Goal: Task Accomplishment & Management: Use online tool/utility

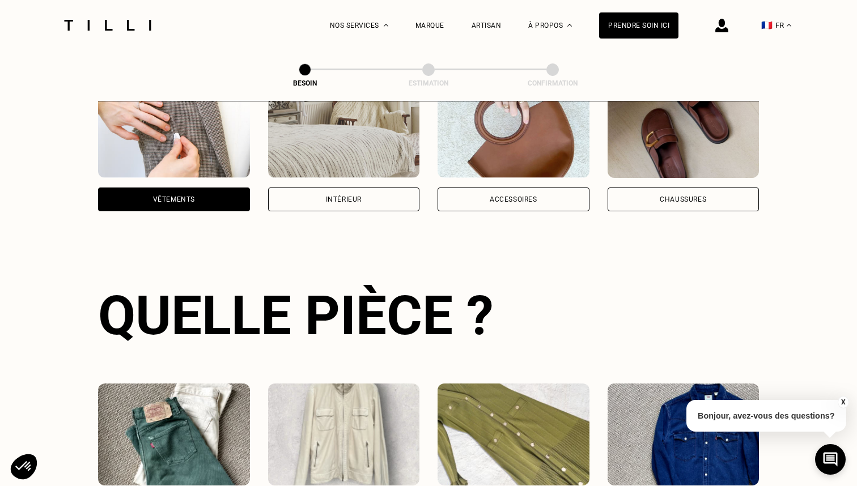
scroll to position [283, 0]
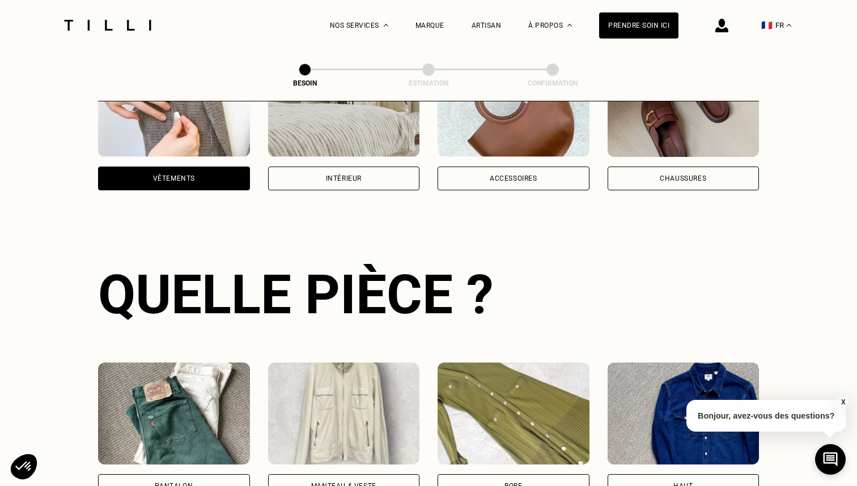
click at [845, 405] on button "X" at bounding box center [842, 402] width 11 height 12
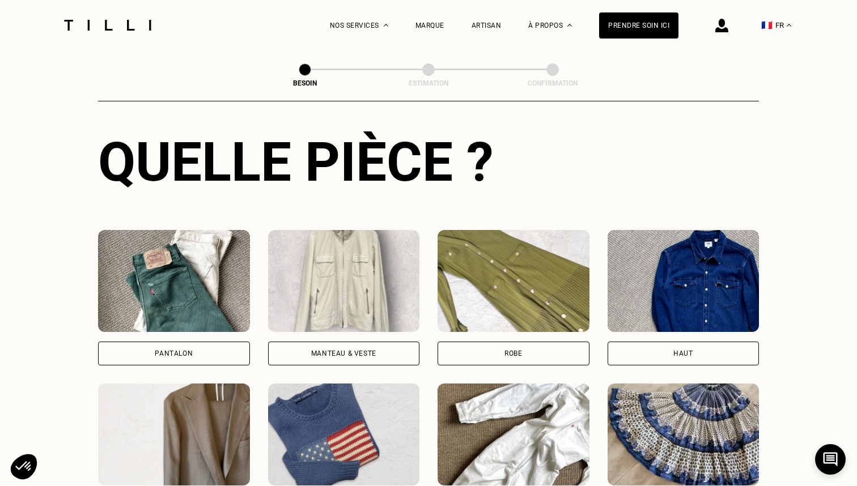
scroll to position [457, 0]
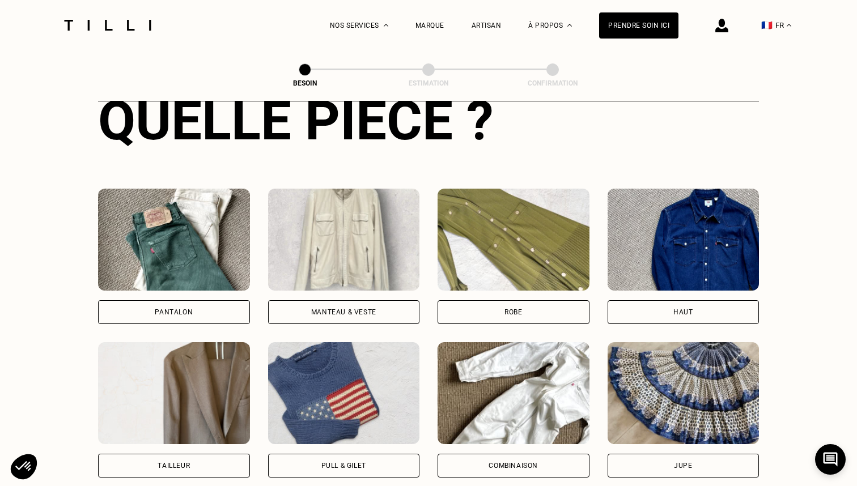
click at [363, 281] on div "Manteau & Veste" at bounding box center [344, 257] width 152 height 136
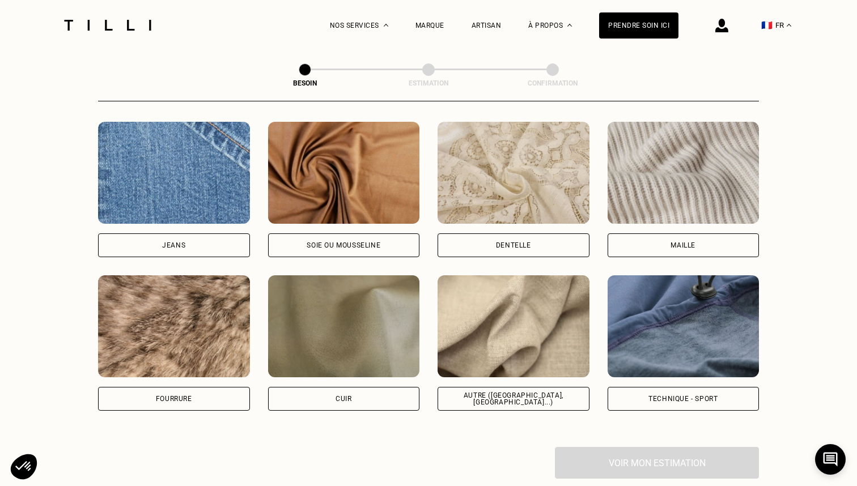
scroll to position [1212, 0]
click at [689, 187] on img at bounding box center [684, 173] width 152 height 102
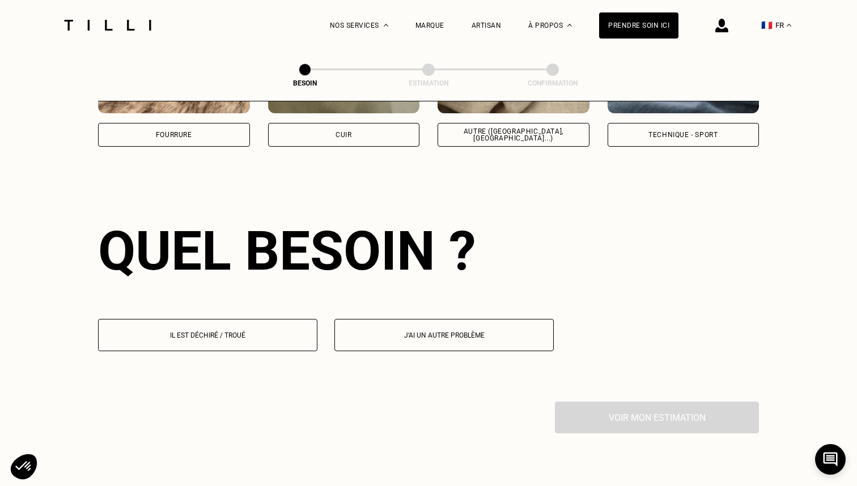
scroll to position [1520, 0]
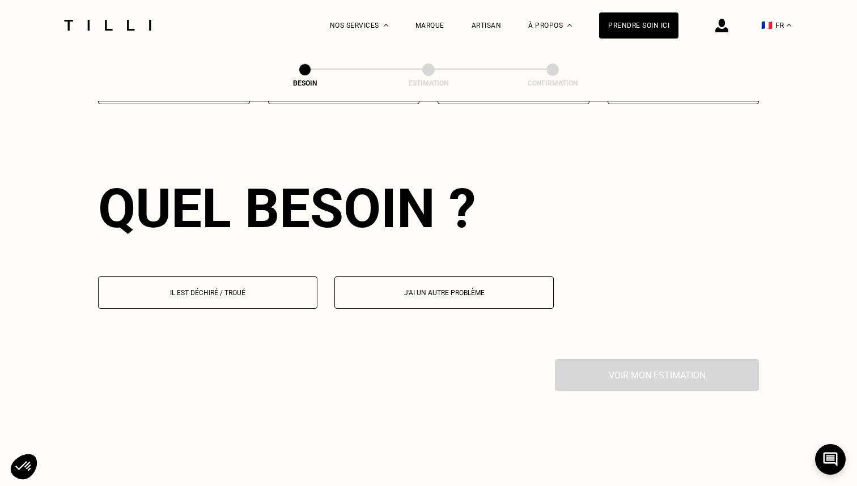
click at [221, 277] on button "Il est déchiré / troué" at bounding box center [207, 293] width 219 height 32
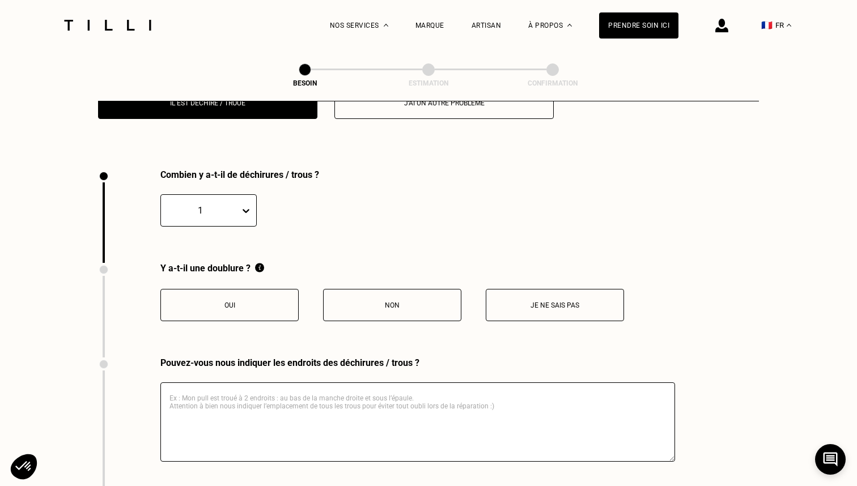
scroll to position [1685, 0]
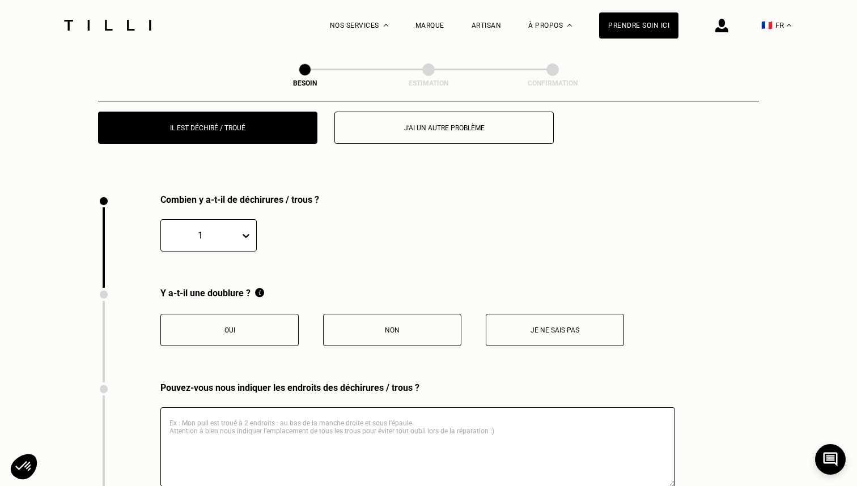
click at [373, 327] on p "Non" at bounding box center [392, 331] width 126 height 8
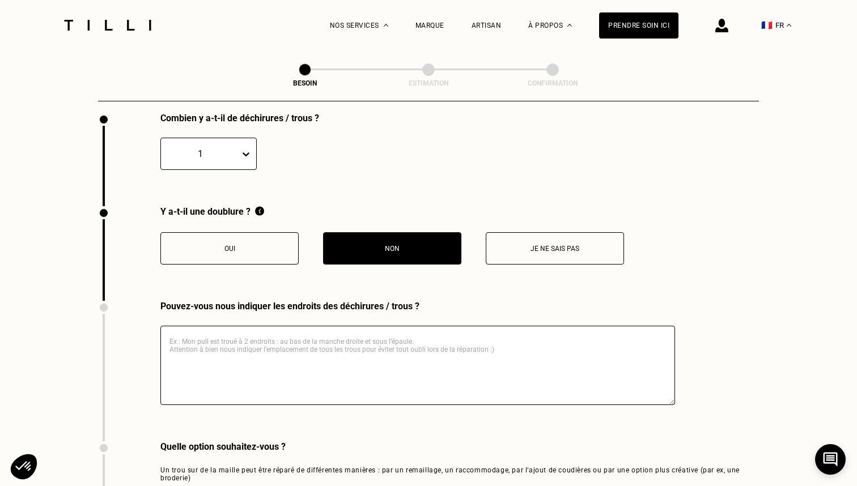
scroll to position [1778, 0]
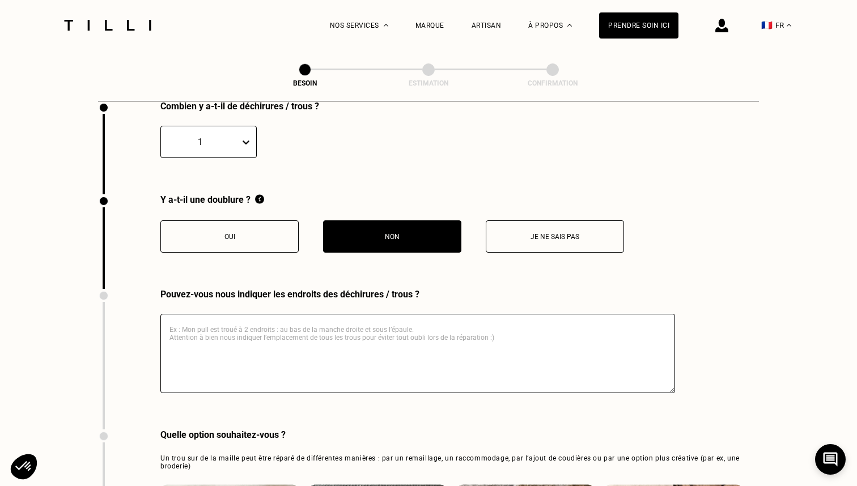
click at [373, 318] on textarea at bounding box center [417, 353] width 515 height 79
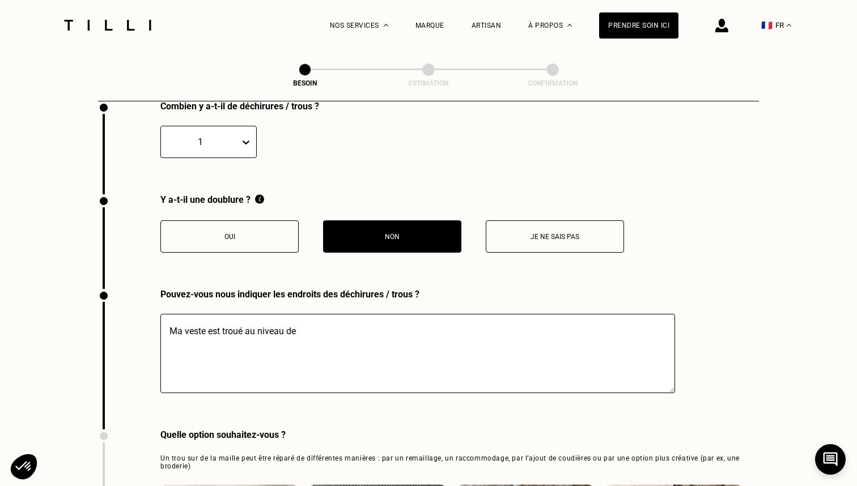
type textarea "Ma veste est troué au niveau de"
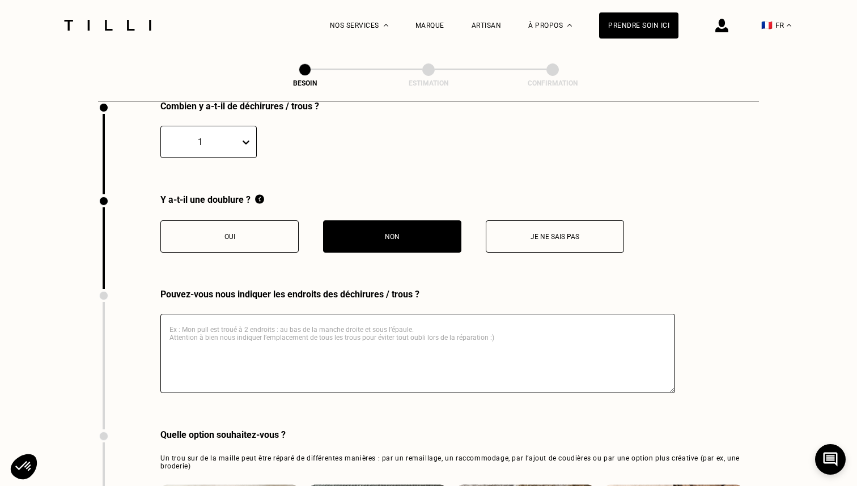
paste textarea "Ma veste est troué au niveau de"
click at [243, 318] on textarea "Ma veste est troué au niveau de la manche droite." at bounding box center [417, 353] width 515 height 79
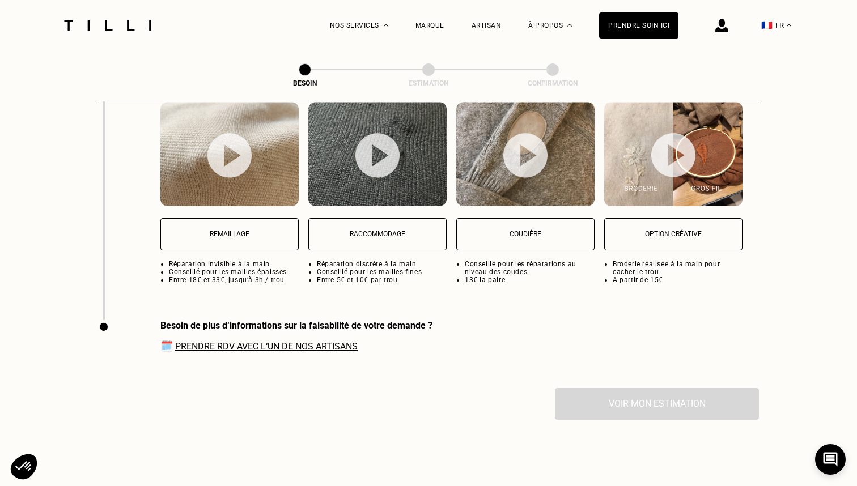
scroll to position [2114, 0]
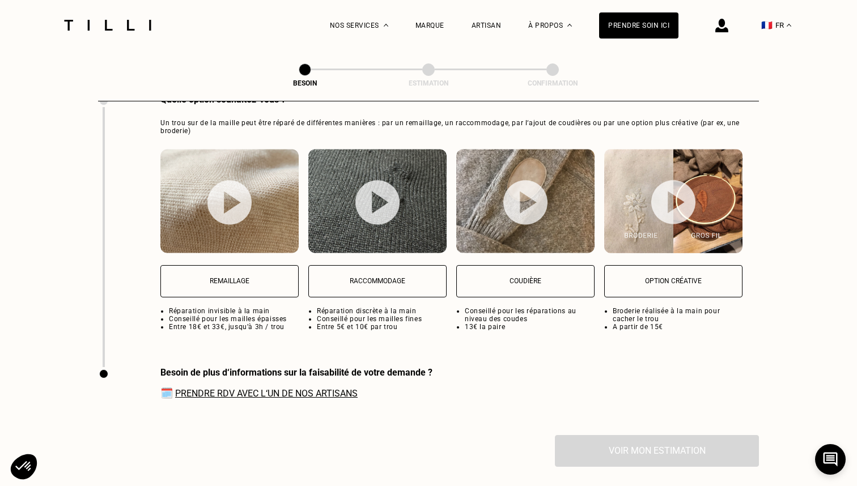
type textarea "Ma veste est trouée au niveau de la manche droite."
click at [243, 192] on img at bounding box center [230, 202] width 44 height 45
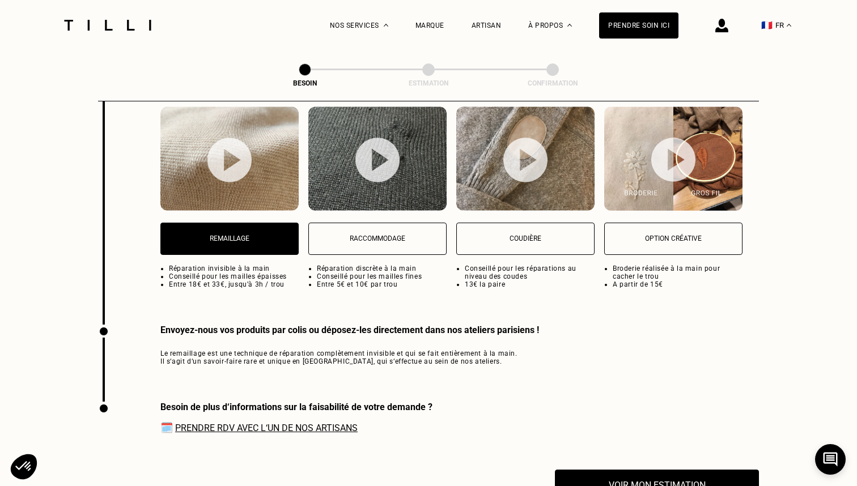
scroll to position [2072, 0]
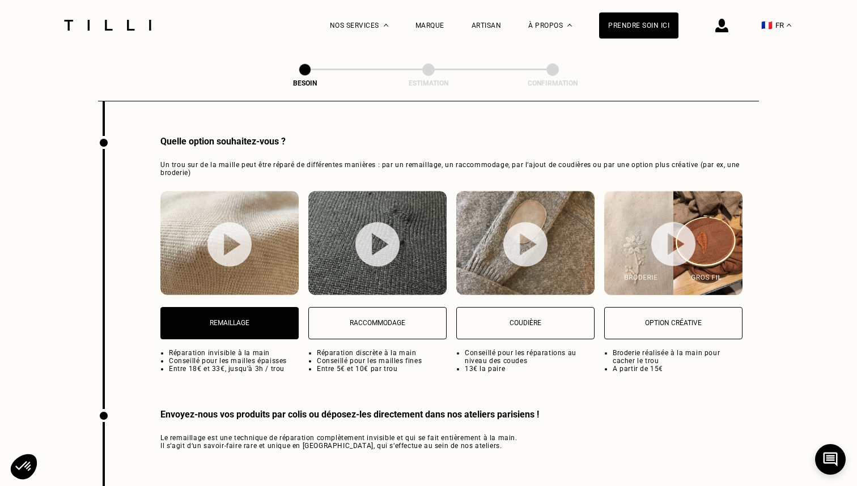
click at [352, 280] on img at bounding box center [377, 243] width 138 height 104
select select "FR"
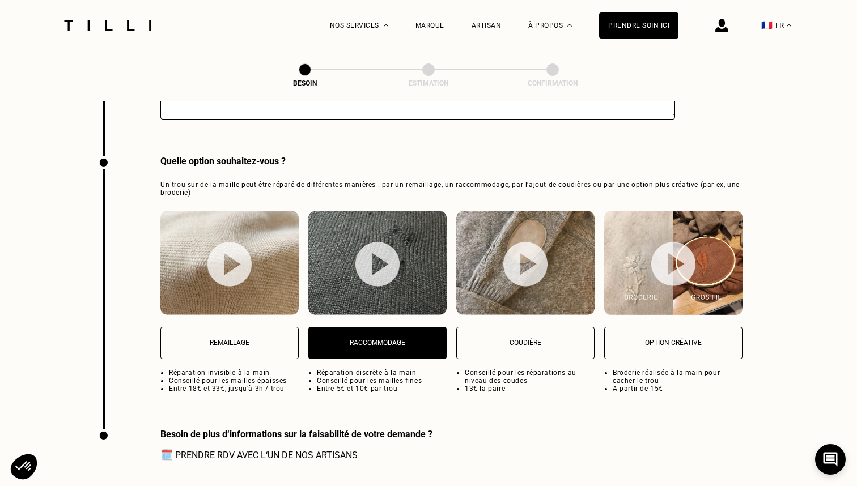
scroll to position [2042, 0]
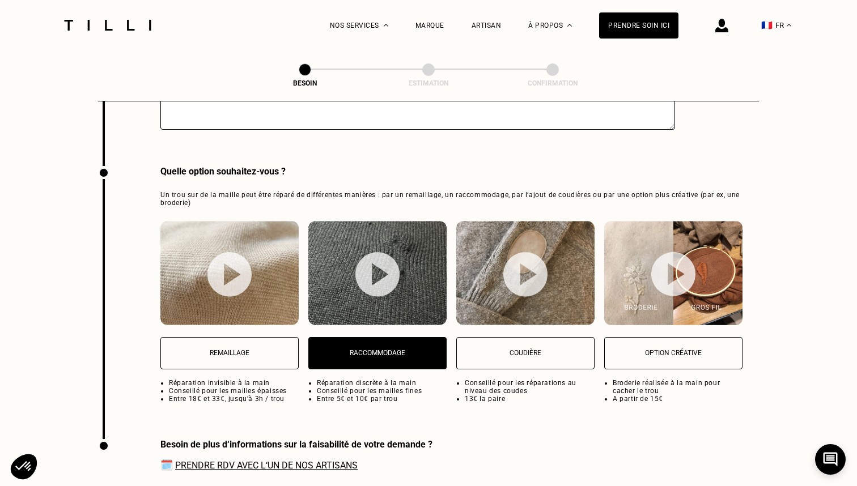
click at [646, 289] on img at bounding box center [673, 273] width 138 height 104
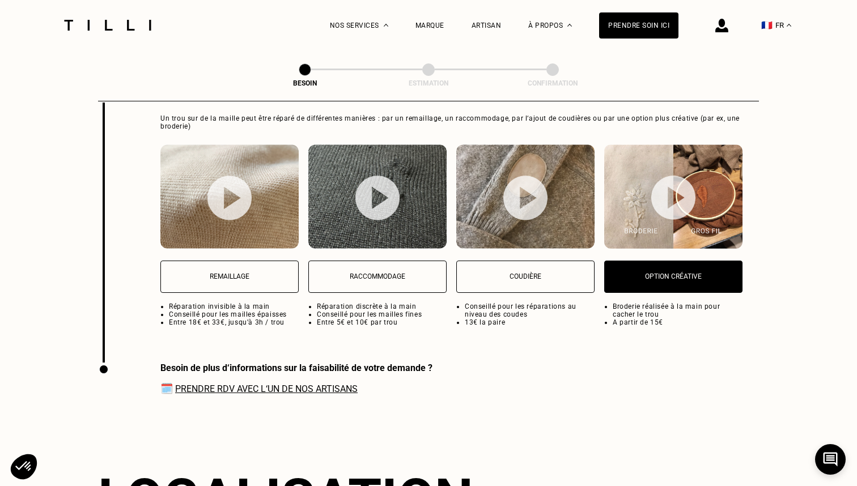
scroll to position [2039, 0]
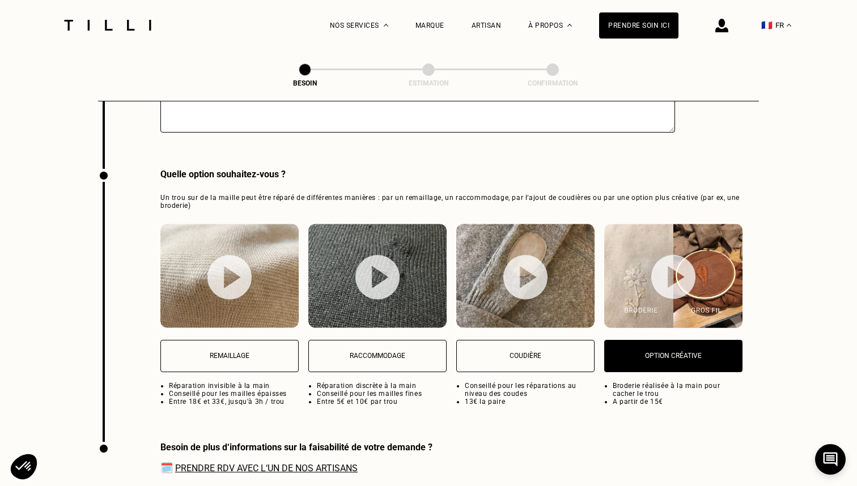
click at [248, 349] on button "Remaillage" at bounding box center [229, 356] width 138 height 32
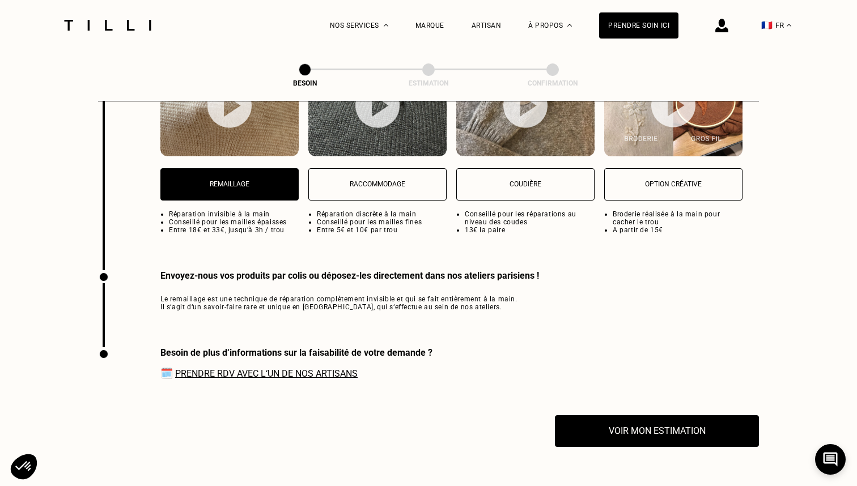
scroll to position [2211, 0]
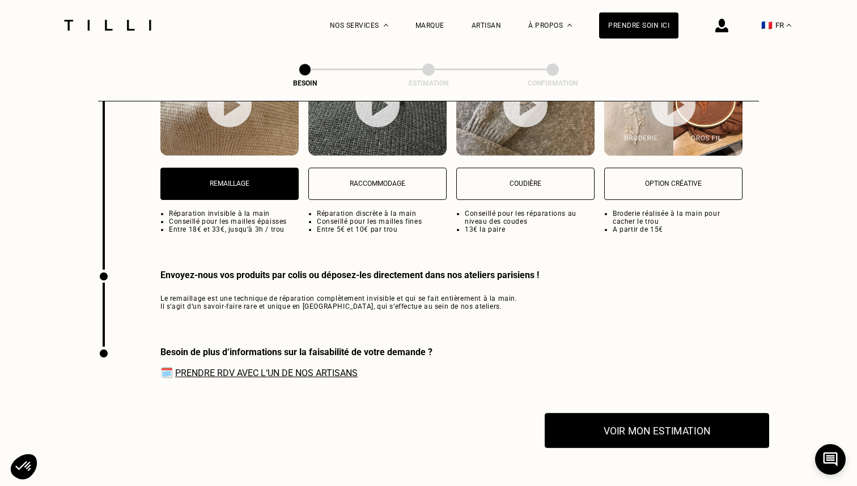
click at [586, 429] on button "Voir mon estimation" at bounding box center [657, 430] width 225 height 35
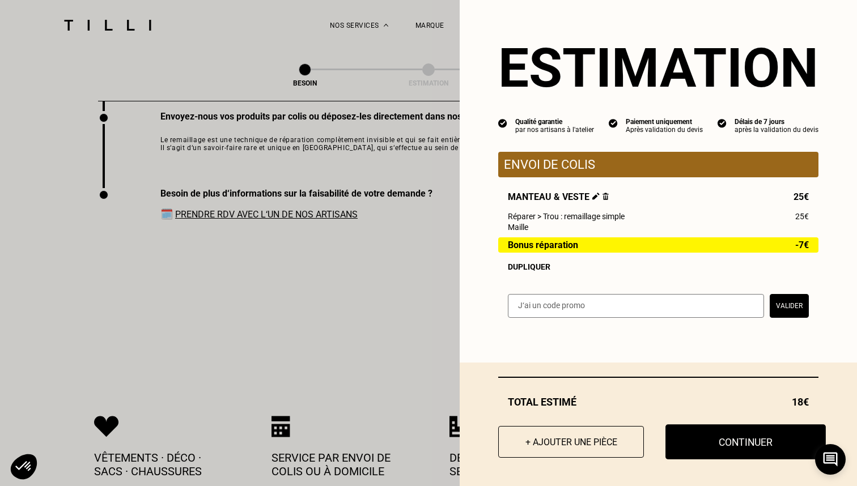
click at [721, 436] on button "Continuer" at bounding box center [746, 442] width 160 height 35
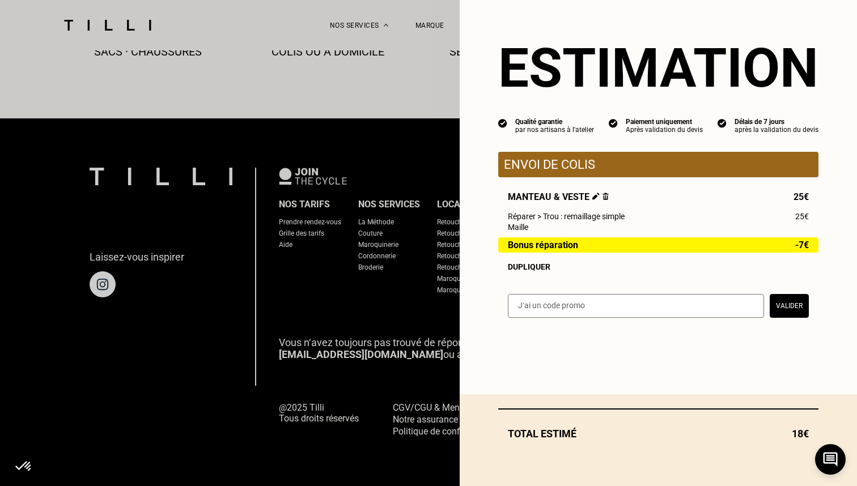
scroll to position [660, 0]
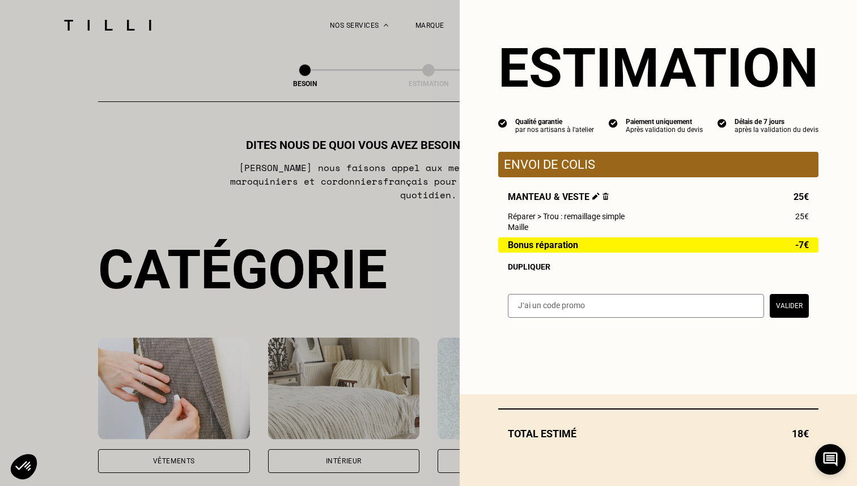
select select "FR"
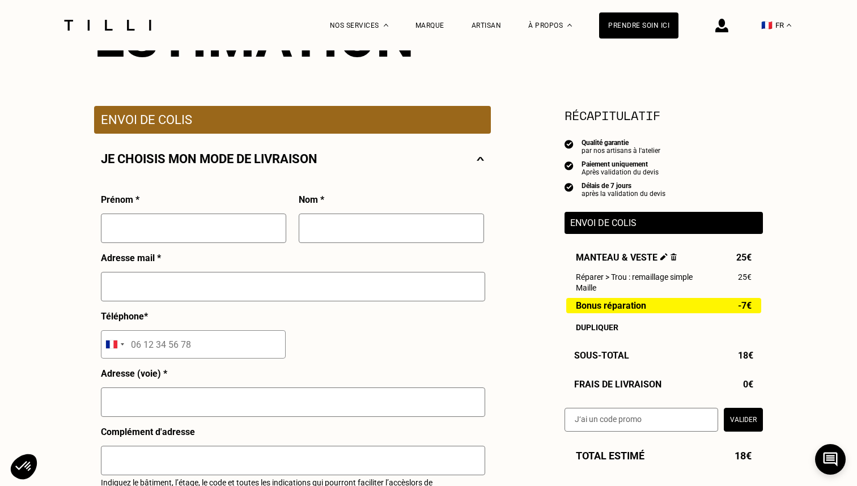
scroll to position [176, 0]
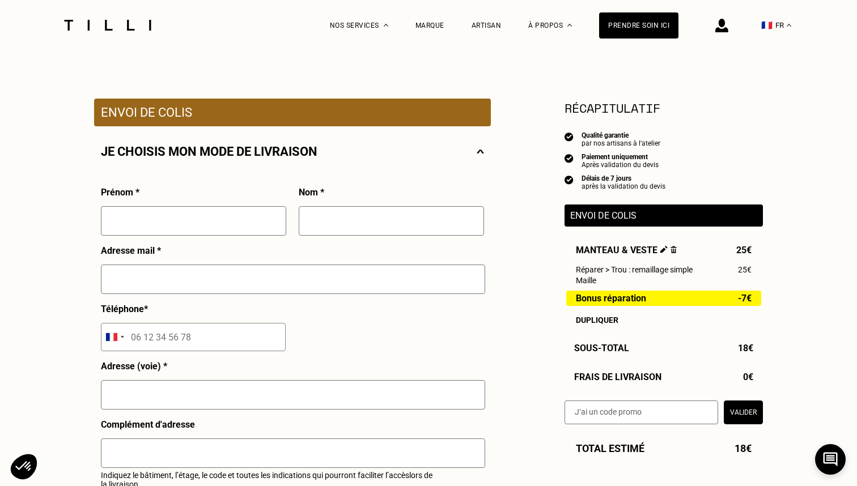
click at [479, 154] on img at bounding box center [480, 152] width 7 height 14
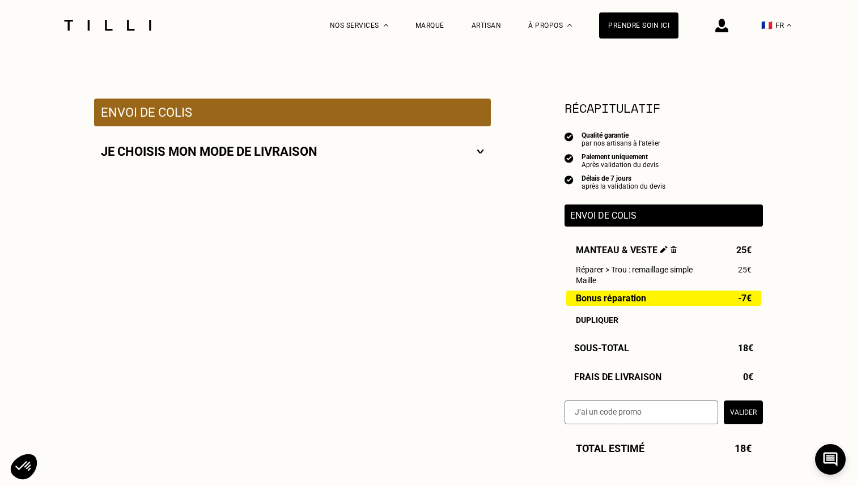
click at [479, 154] on img at bounding box center [480, 152] width 7 height 14
select select "FR"
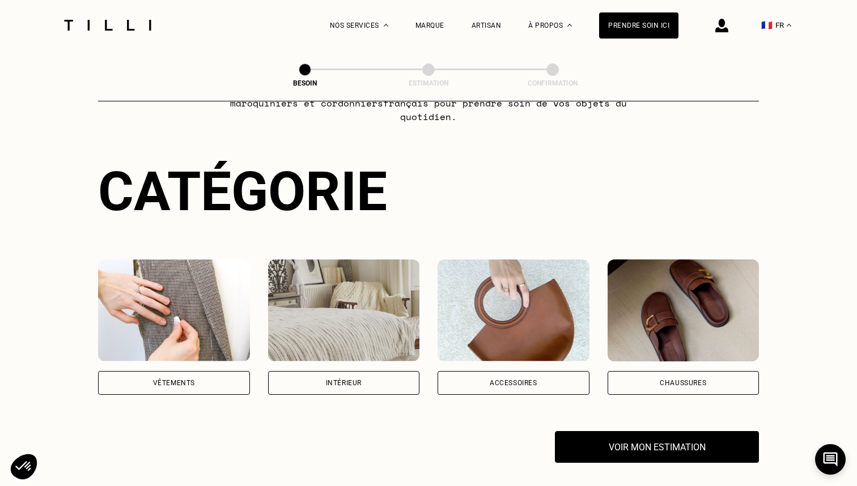
scroll to position [121, 0]
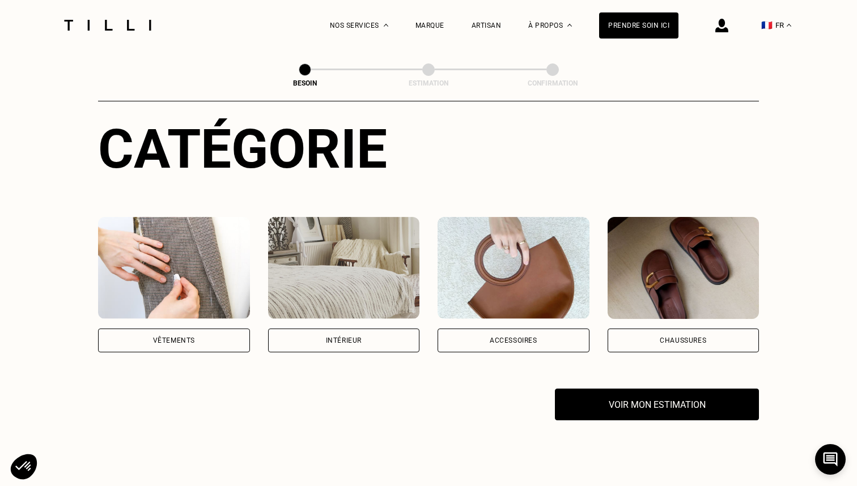
click at [185, 303] on img at bounding box center [174, 268] width 152 height 102
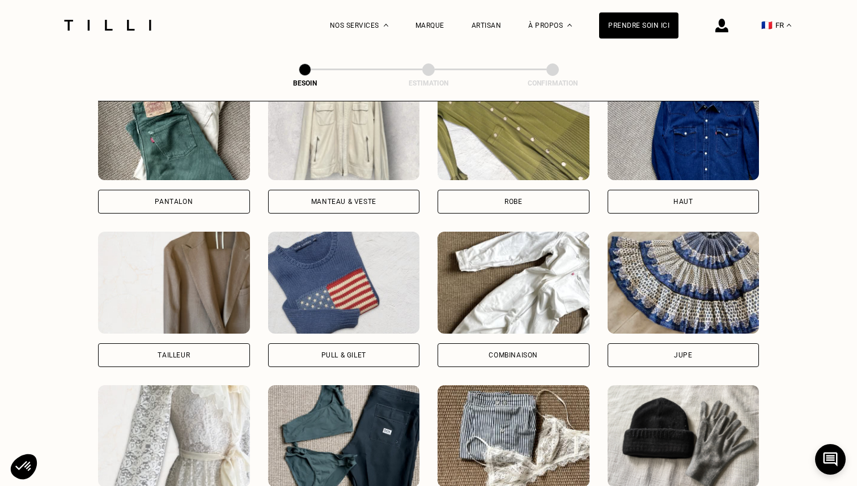
scroll to position [509, 0]
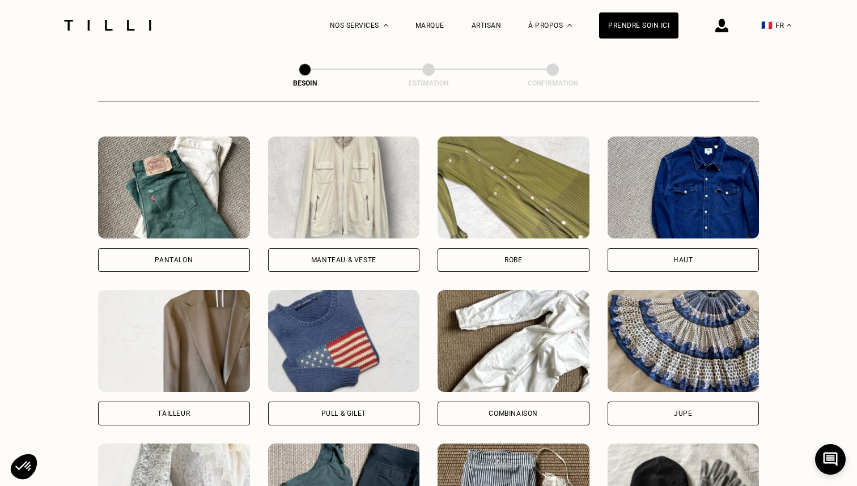
click at [347, 205] on img at bounding box center [344, 188] width 152 height 102
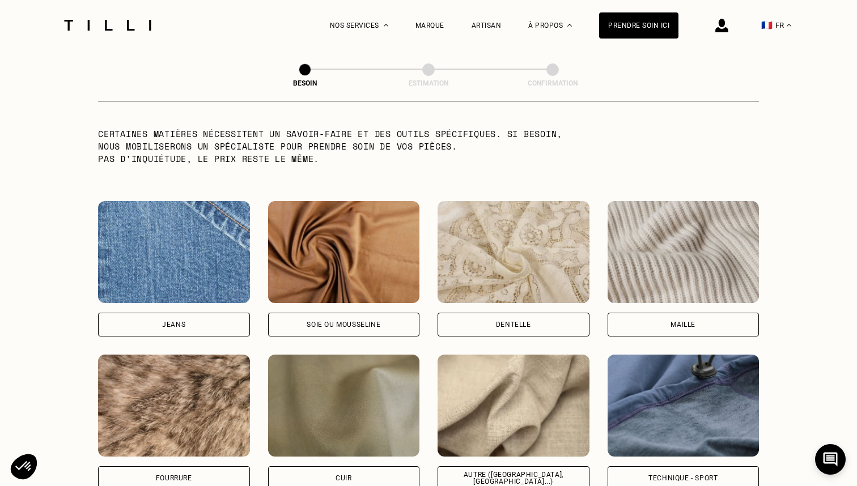
scroll to position [1156, 0]
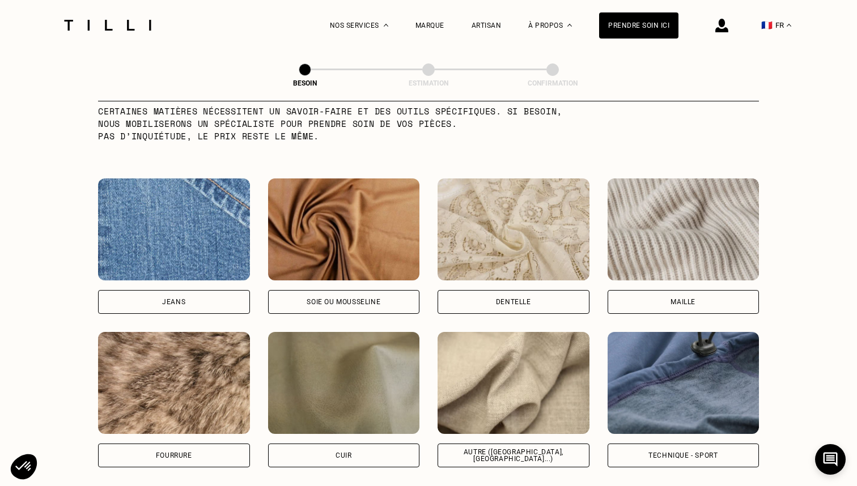
click at [674, 230] on img at bounding box center [684, 230] width 152 height 102
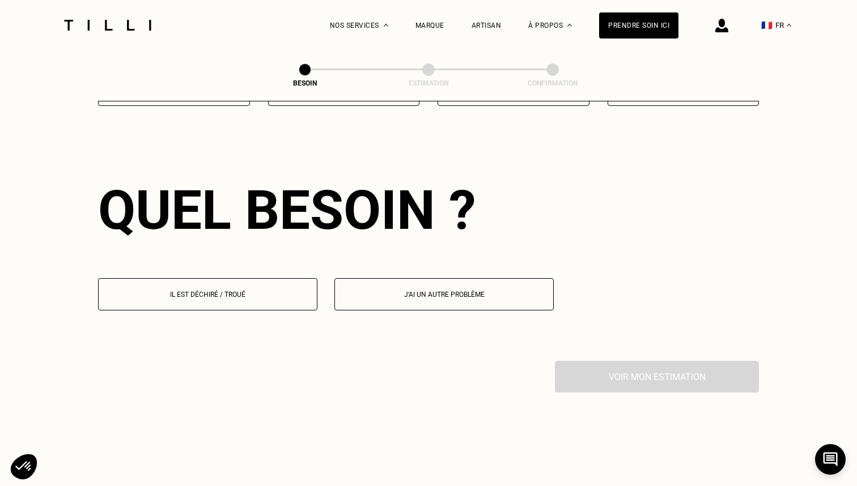
scroll to position [1520, 0]
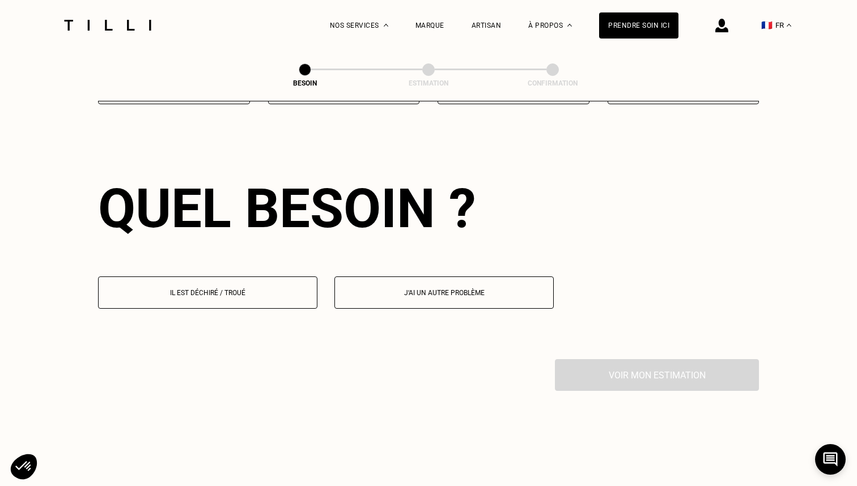
click at [268, 289] on p "Il est déchiré / troué" at bounding box center [207, 293] width 207 height 8
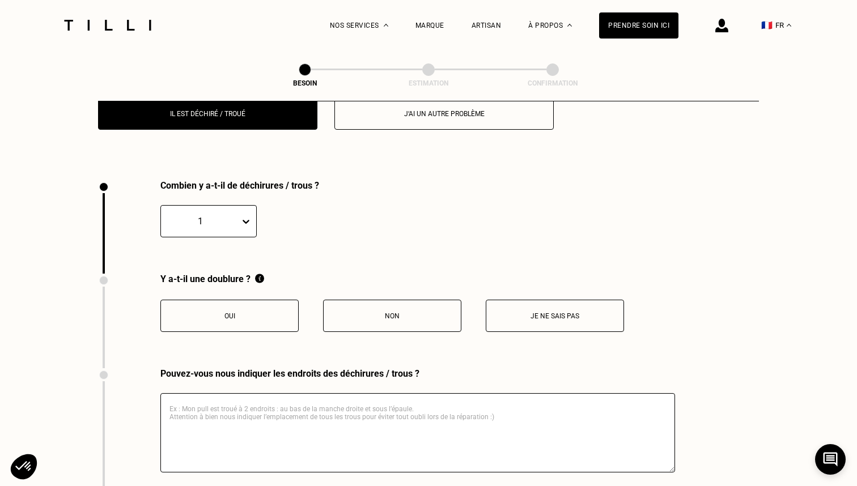
scroll to position [1738, 0]
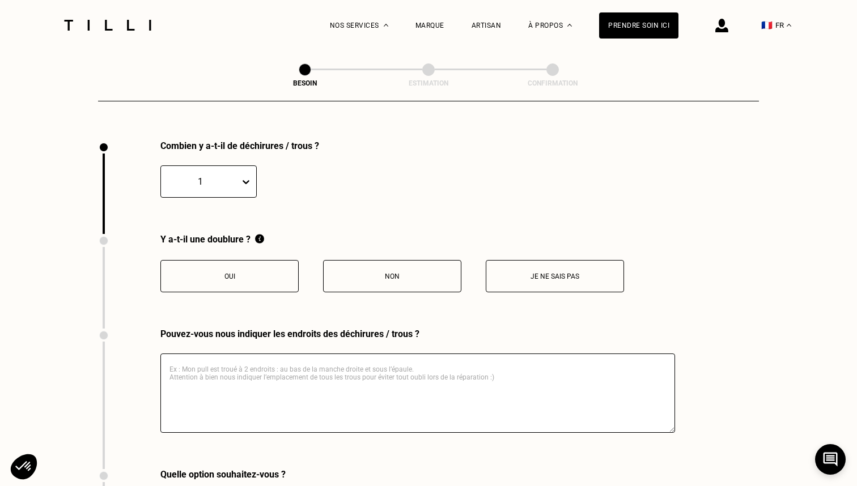
click at [419, 273] on p "Non" at bounding box center [392, 277] width 126 height 8
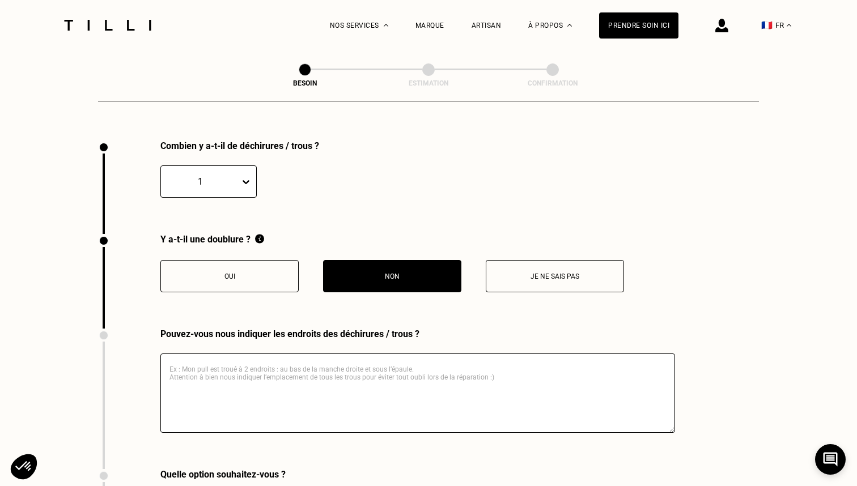
click at [313, 380] on textarea at bounding box center [417, 393] width 515 height 79
paste textarea "Ma veste est troué au niveau de"
click at [244, 358] on textarea "Ma veste est troué au niveau de" at bounding box center [417, 393] width 515 height 79
click at [299, 359] on textarea "Ma veste est trouée au niveau de" at bounding box center [417, 393] width 515 height 79
type textarea "Ma veste est trouée au niveau de la manche droite."
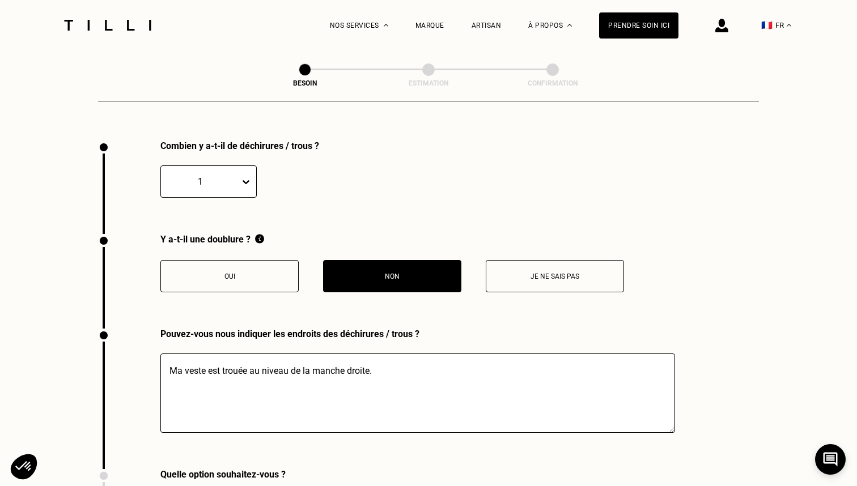
click at [150, 333] on div "Pouvez-vous nous indiquer les endroits des déchirures / trous ? Ma veste est tr…" at bounding box center [386, 399] width 577 height 141
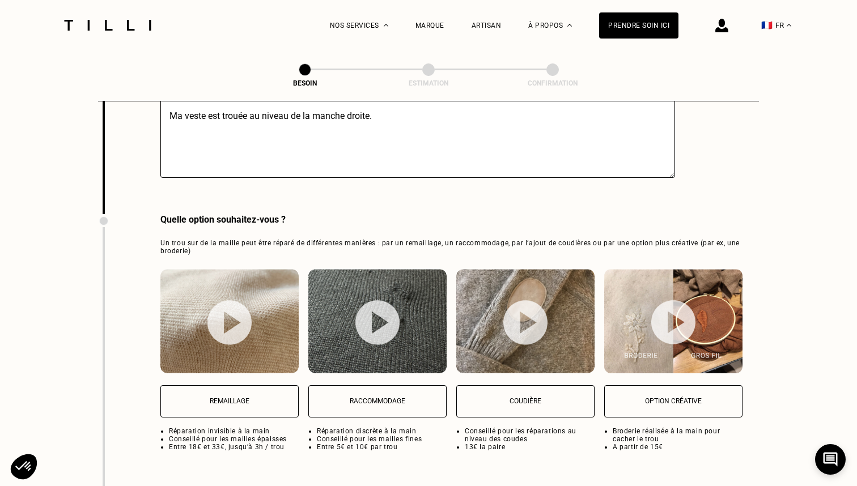
scroll to position [2036, 0]
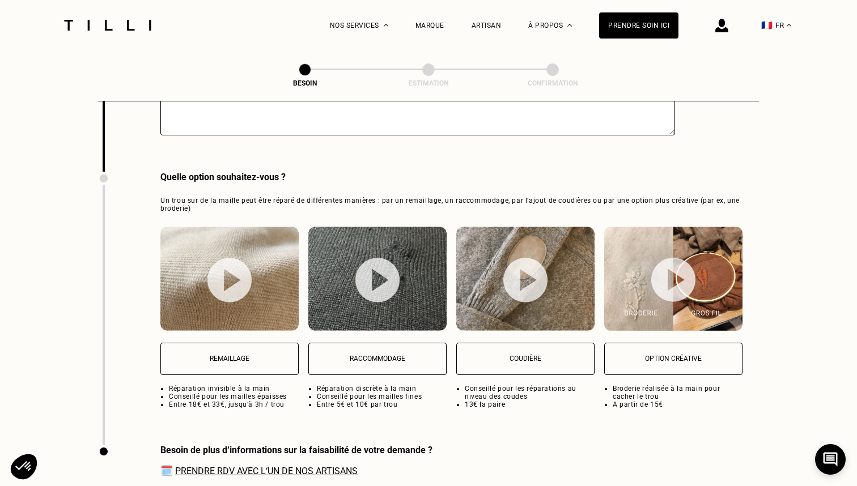
click at [179, 355] on p "Remaillage" at bounding box center [230, 359] width 126 height 8
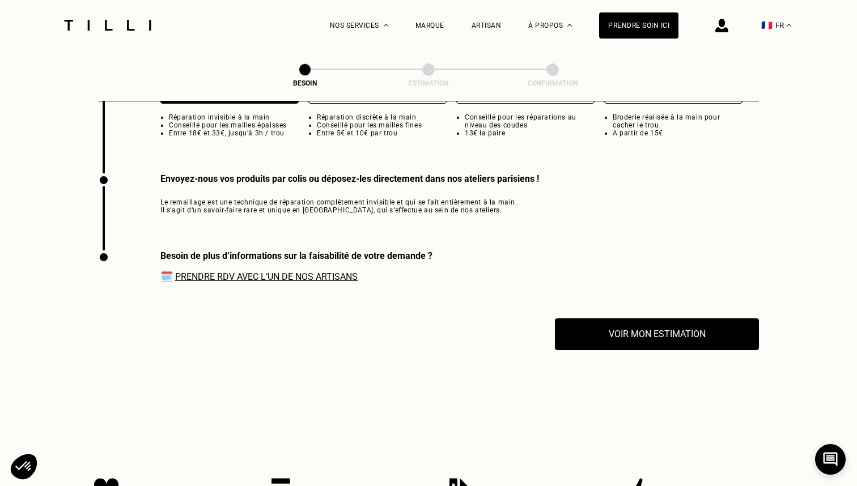
scroll to position [2281, 0]
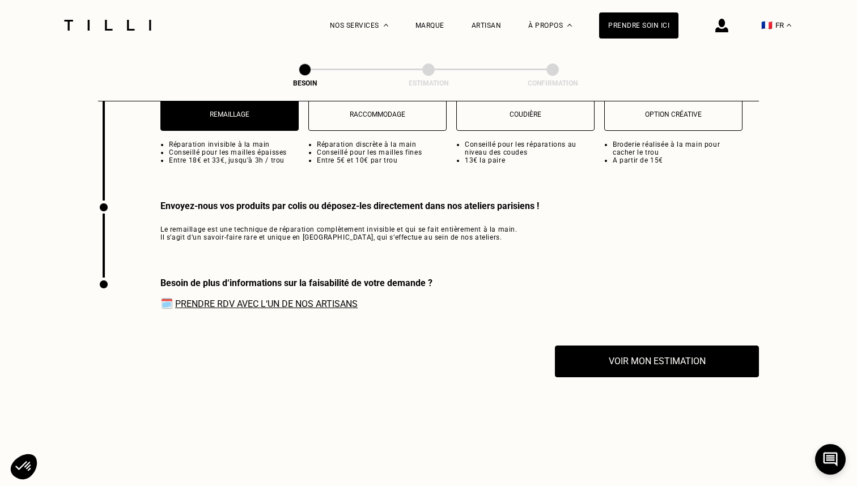
click at [233, 299] on link "Prendre RDV avec l‘un de nos artisans" at bounding box center [266, 304] width 183 height 11
click at [561, 98] on span "Nos boutiques" at bounding box center [563, 95] width 51 height 8
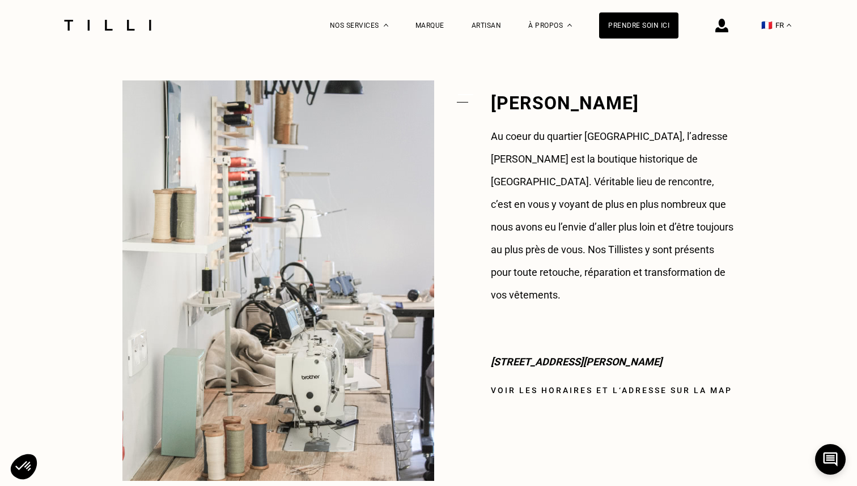
scroll to position [855, 0]
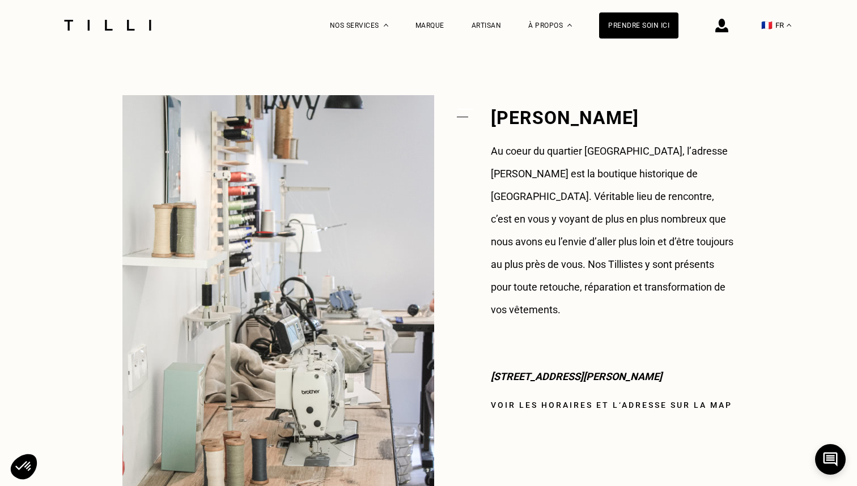
click at [524, 401] on link "Voir les horaires et l‘adresse sur la map" at bounding box center [612, 405] width 242 height 9
click at [430, 346] on img at bounding box center [278, 295] width 312 height 401
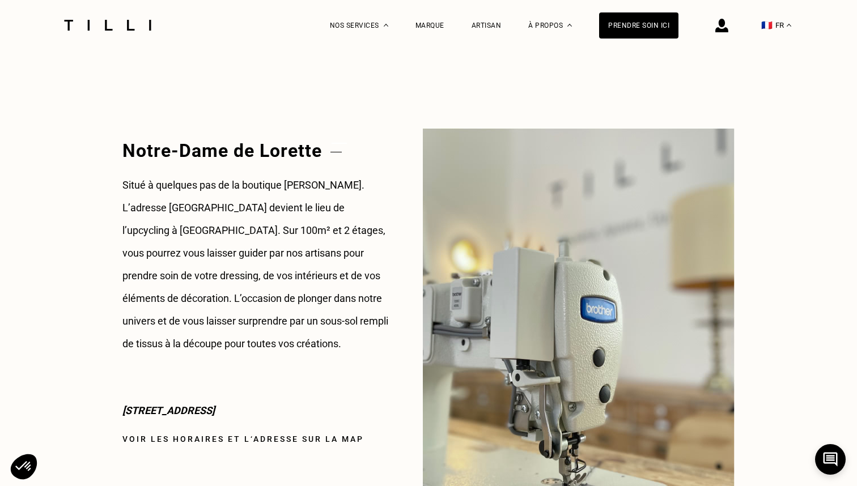
scroll to position [1484, 0]
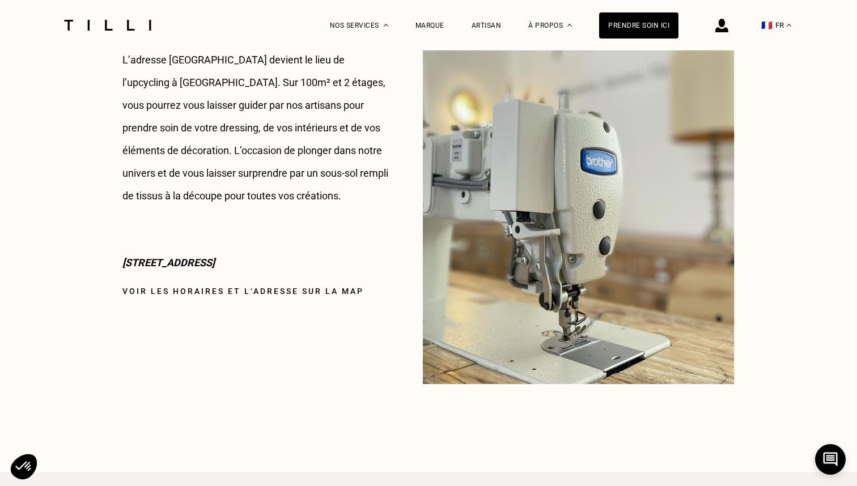
click at [281, 291] on link "Voir les horaires et l‘adresse sur la map" at bounding box center [243, 291] width 242 height 9
